Goal: Task Accomplishment & Management: Use online tool/utility

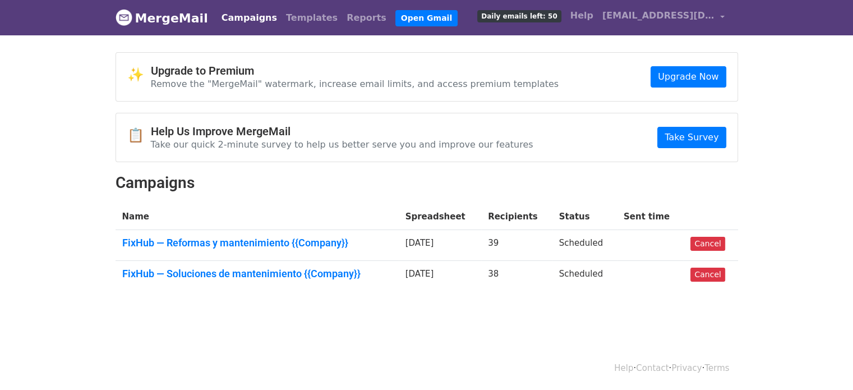
click at [243, 13] on link "Campaigns" at bounding box center [249, 18] width 64 height 22
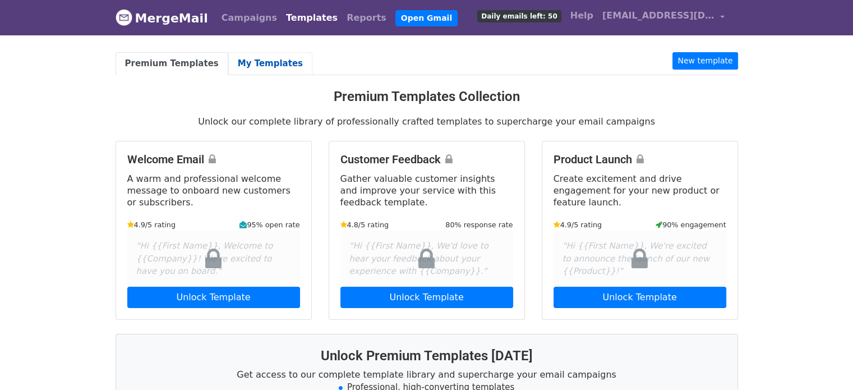
click at [260, 62] on link "My Templates" at bounding box center [270, 63] width 84 height 23
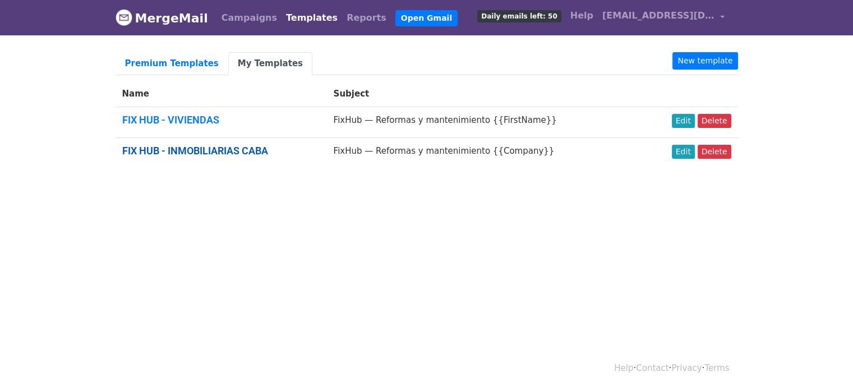
click at [220, 149] on link "FIX HUB - INMOBILIARIAS CABA" at bounding box center [195, 151] width 146 height 12
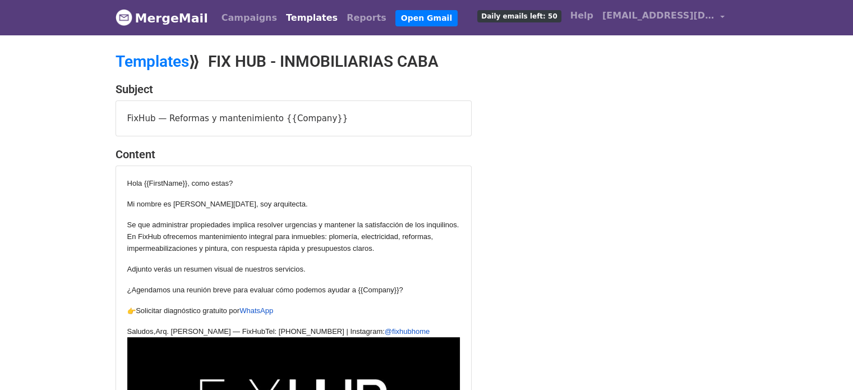
drag, startPoint x: 128, startPoint y: 115, endPoint x: 335, endPoint y: 114, distance: 206.9
click at [335, 114] on div "FixHub — Reformas y mantenimiento {{Company}}" at bounding box center [293, 118] width 355 height 35
copy div "FixHub — Reformas y mantenimiento {{Company}}"
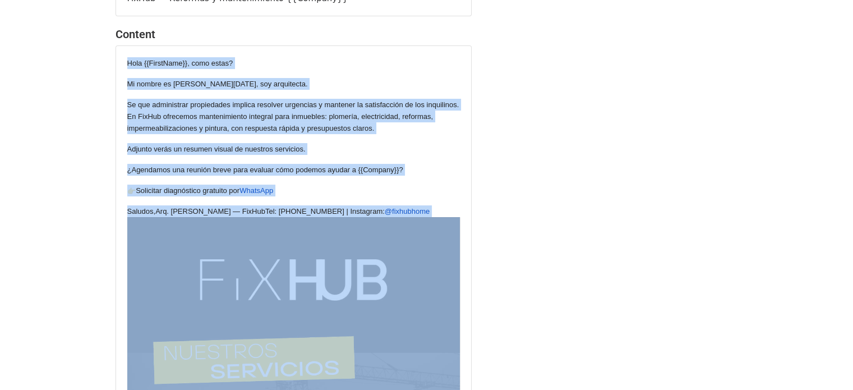
scroll to position [168, 0]
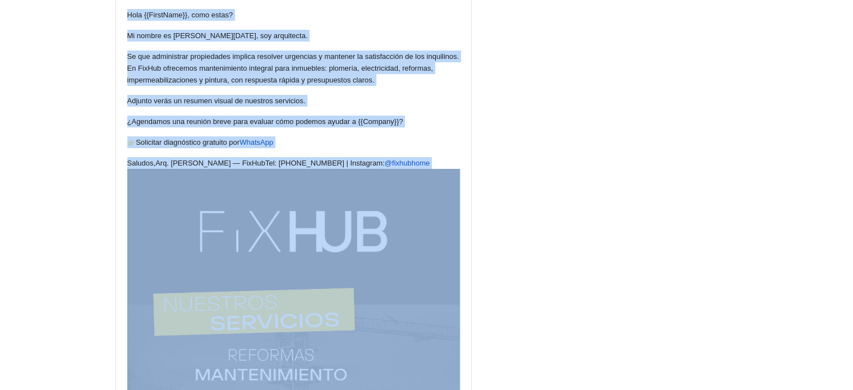
drag, startPoint x: 126, startPoint y: 181, endPoint x: 429, endPoint y: 261, distance: 313.2
click at [429, 261] on div "Hola {{FirstName}}, como estas? Mi nombre es Ana Lucia Alguacil, soy arquitecta…" at bounding box center [293, 384] width 332 height 751
copy div "Hola {{FirstName}}, como estas? Mi nombre es Ana Lucia Alguacil, soy arquitecta…"
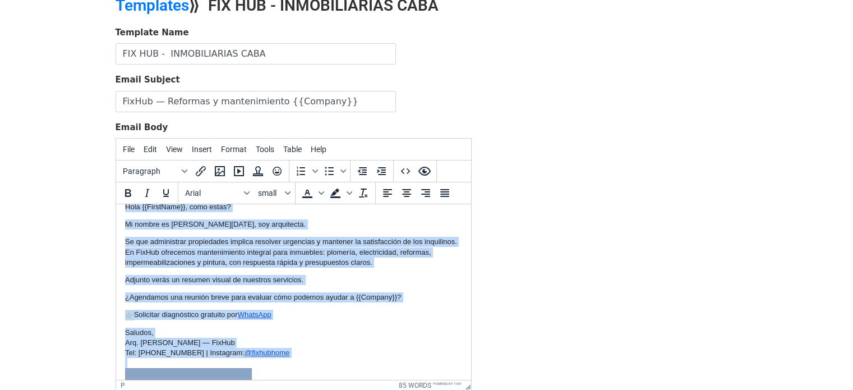
click at [153, 265] on p "Se que administrar propiedades implica resolver urgencias y mantener la satisfa…" at bounding box center [292, 252] width 337 height 31
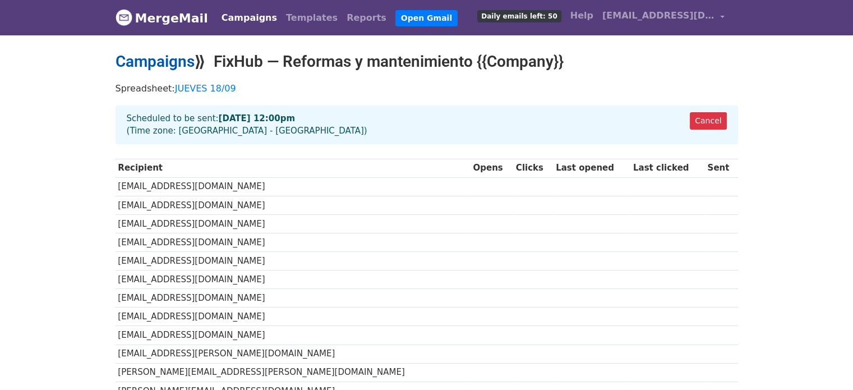
click at [178, 62] on link "Campaigns" at bounding box center [155, 61] width 79 height 19
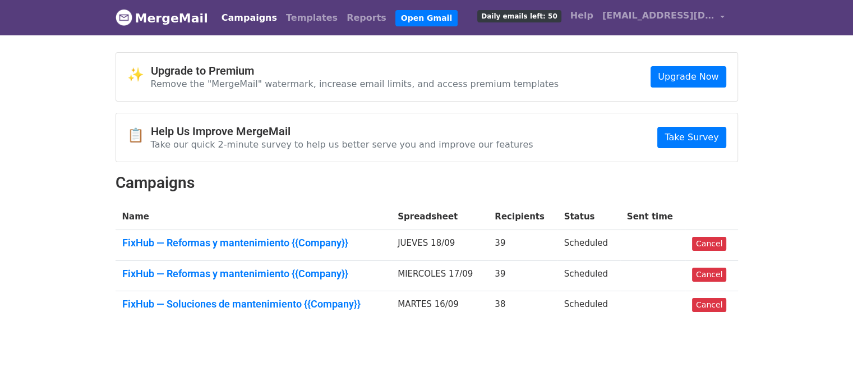
scroll to position [30, 0]
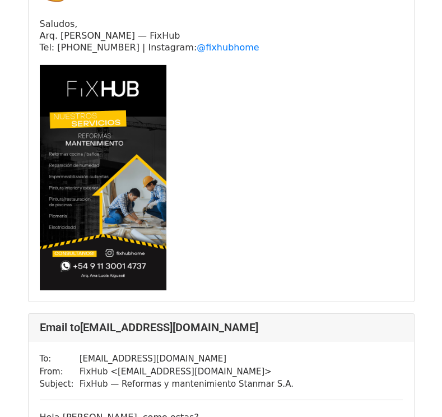
scroll to position [6336, 0]
